Goal: Check status: Check status

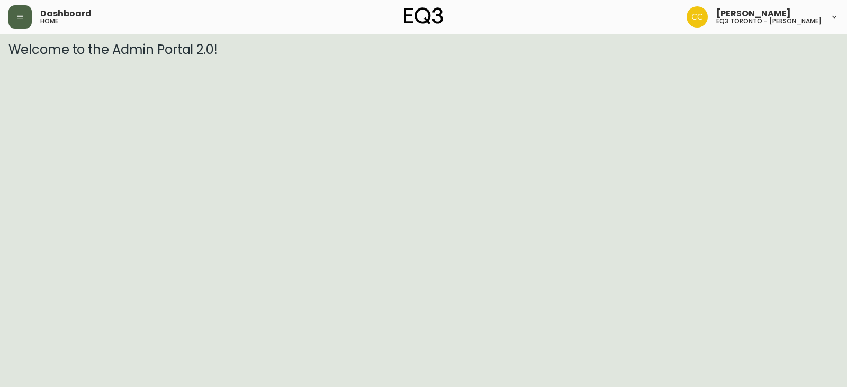
click at [25, 15] on button "button" at bounding box center [19, 16] width 23 height 23
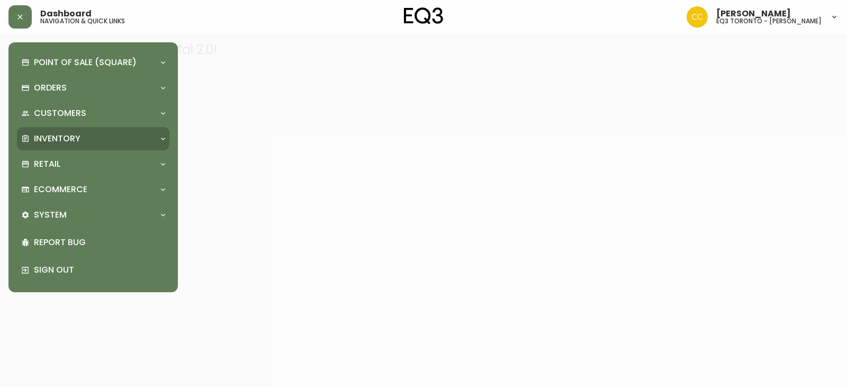
click at [70, 134] on p "Inventory" at bounding box center [57, 139] width 47 height 12
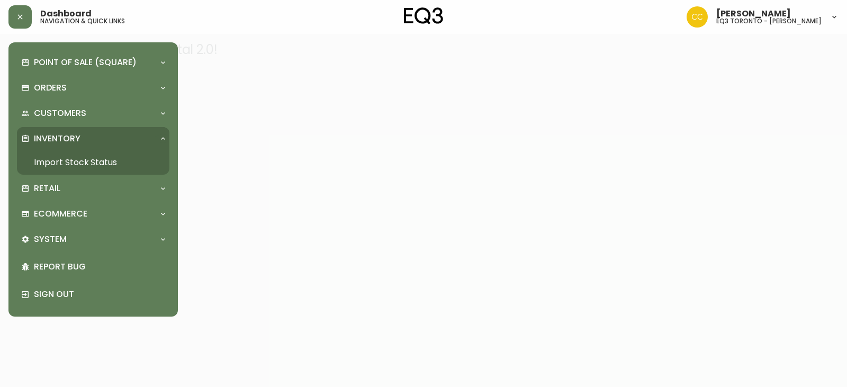
click at [91, 163] on link "Import Stock Status" at bounding box center [93, 162] width 152 height 24
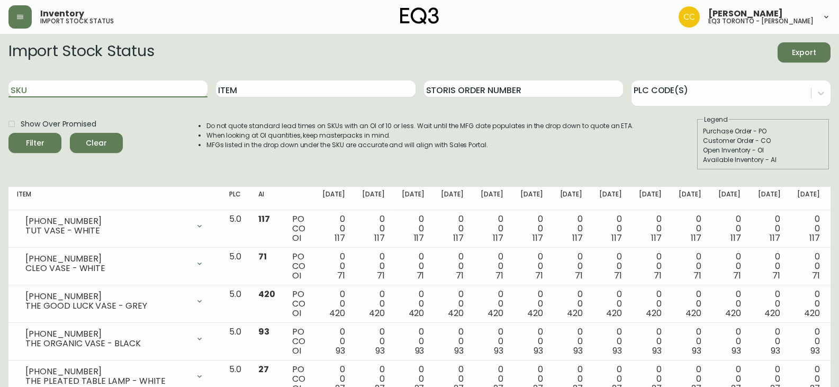
click at [31, 85] on input "SKU" at bounding box center [107, 88] width 199 height 17
type input "[PHONE_NUMBER]"
click at [8, 133] on button "Filter" at bounding box center [34, 143] width 53 height 20
